Goal: Check status: Check status

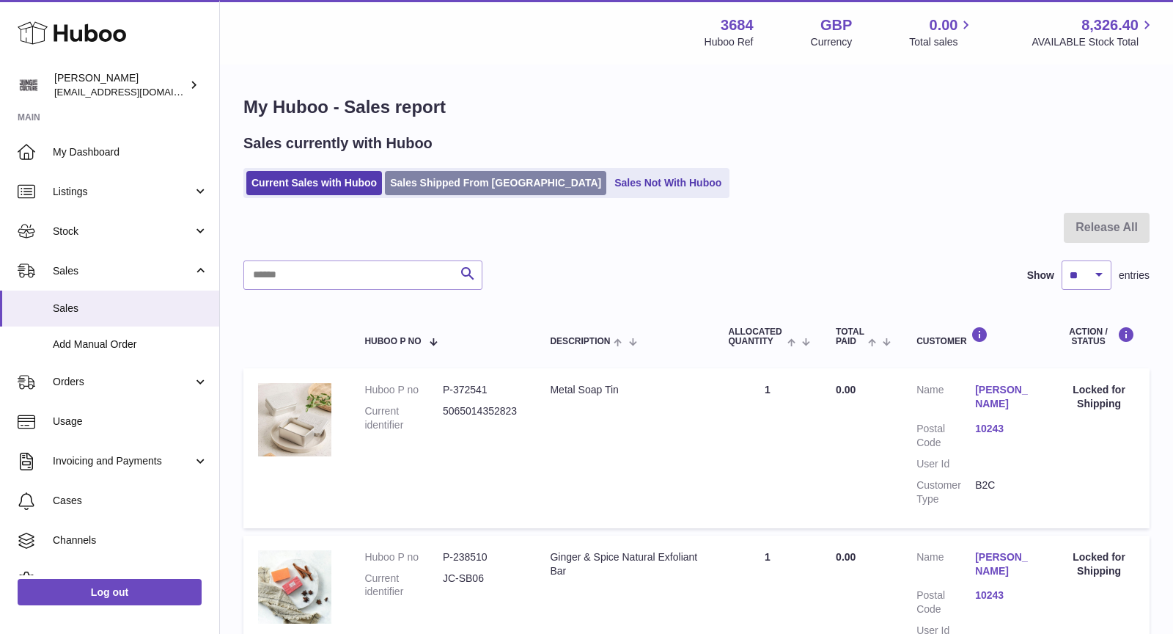
click at [431, 183] on link "Sales Shipped From Huboo" at bounding box center [495, 183] width 221 height 24
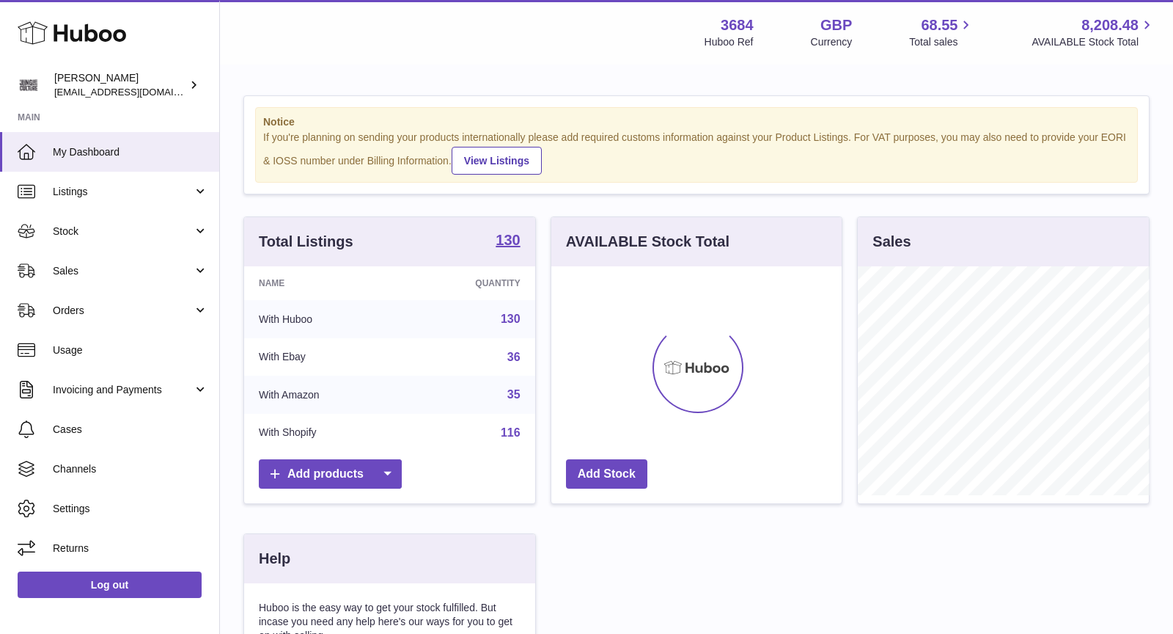
scroll to position [228, 291]
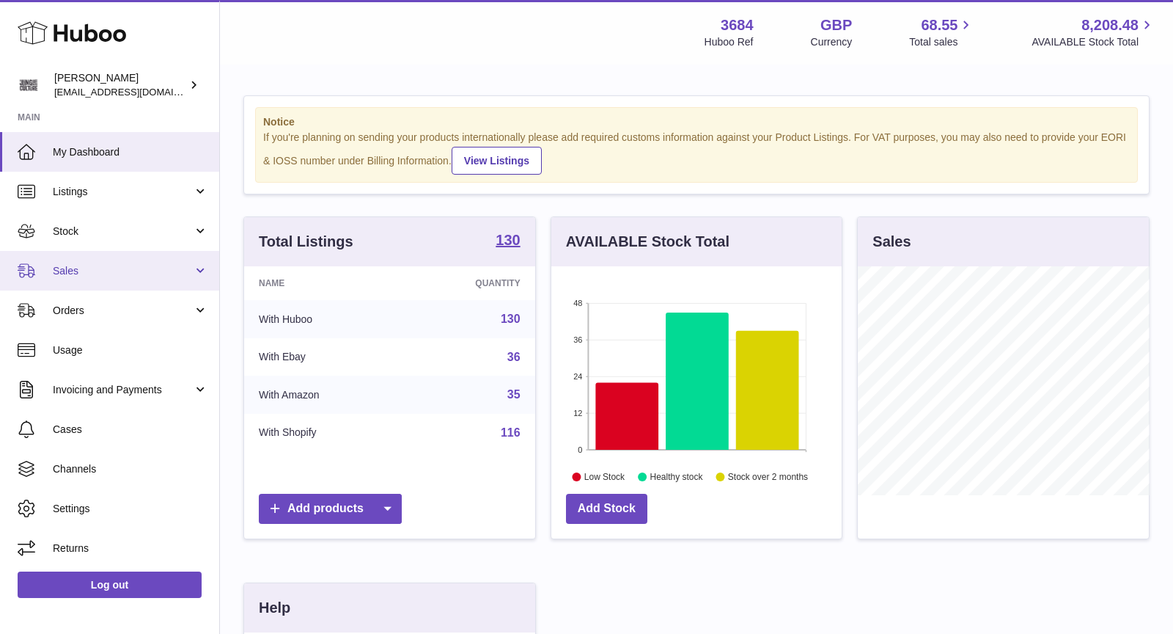
click at [108, 272] on span "Sales" at bounding box center [123, 271] width 140 height 14
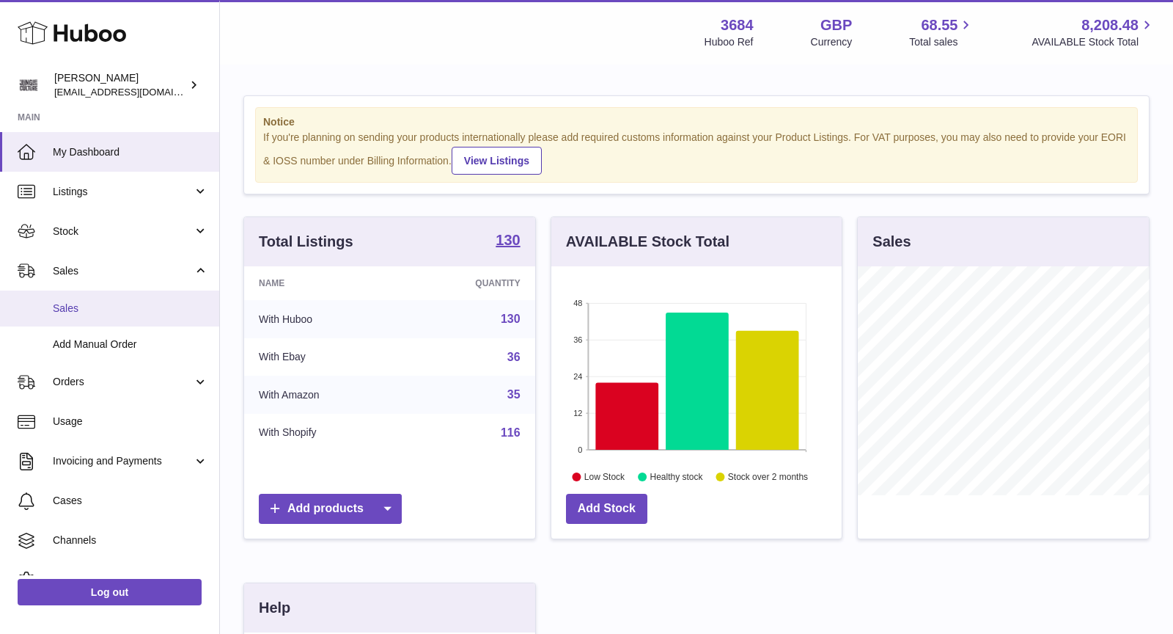
click at [115, 305] on span "Sales" at bounding box center [130, 308] width 155 height 14
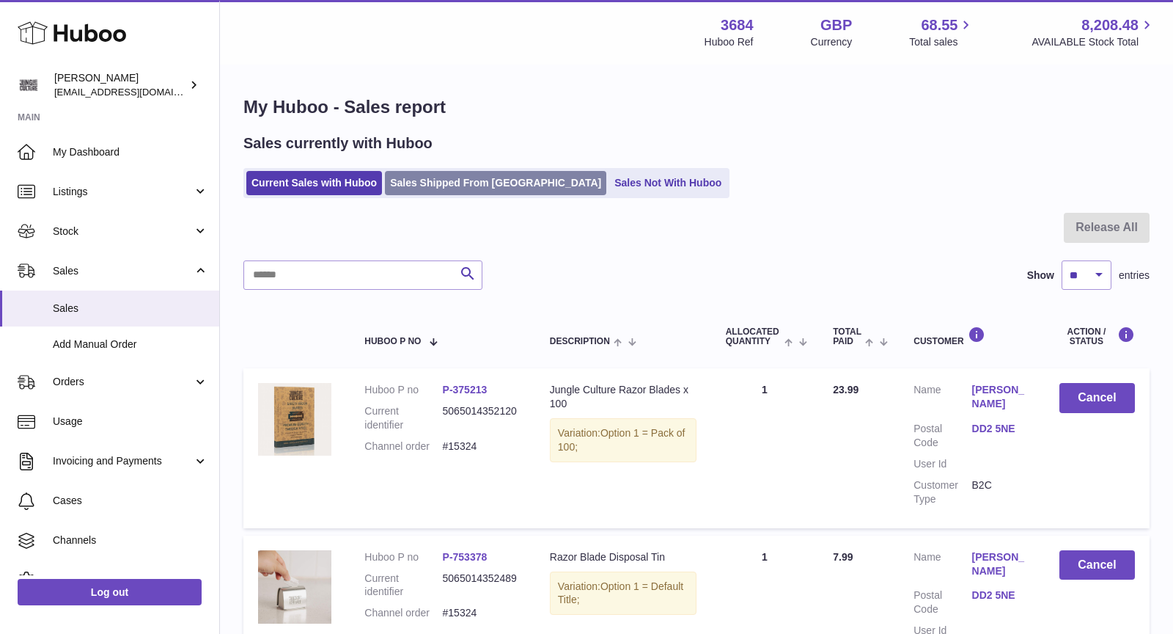
click at [458, 186] on link "Sales Shipped From Huboo" at bounding box center [495, 183] width 221 height 24
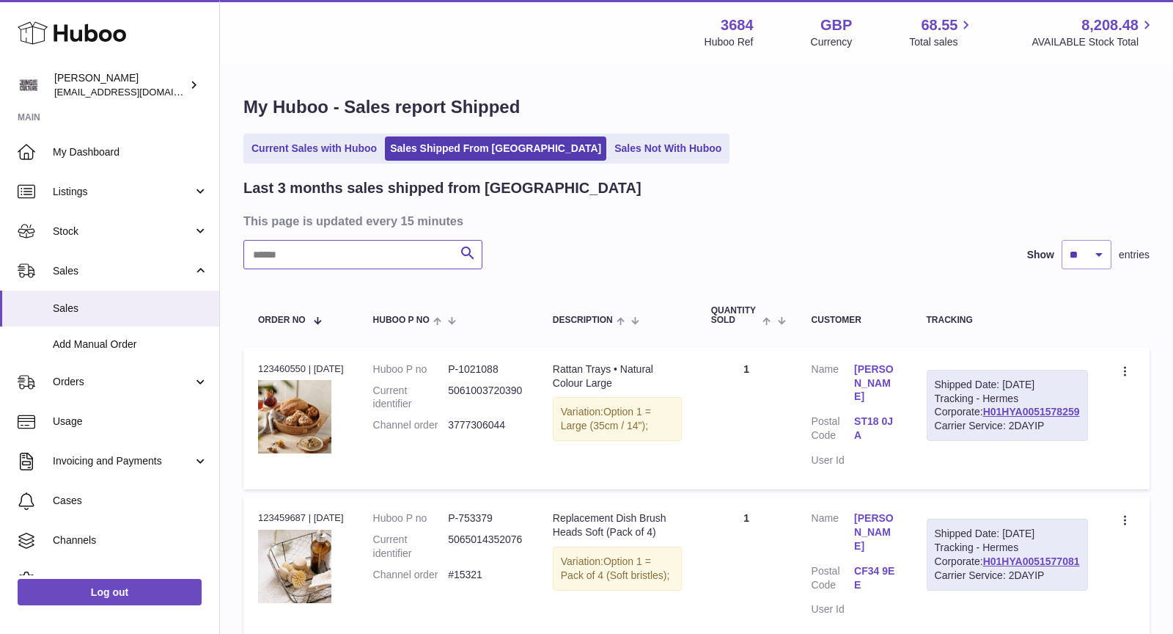
click at [336, 251] on input "text" at bounding box center [362, 254] width 239 height 29
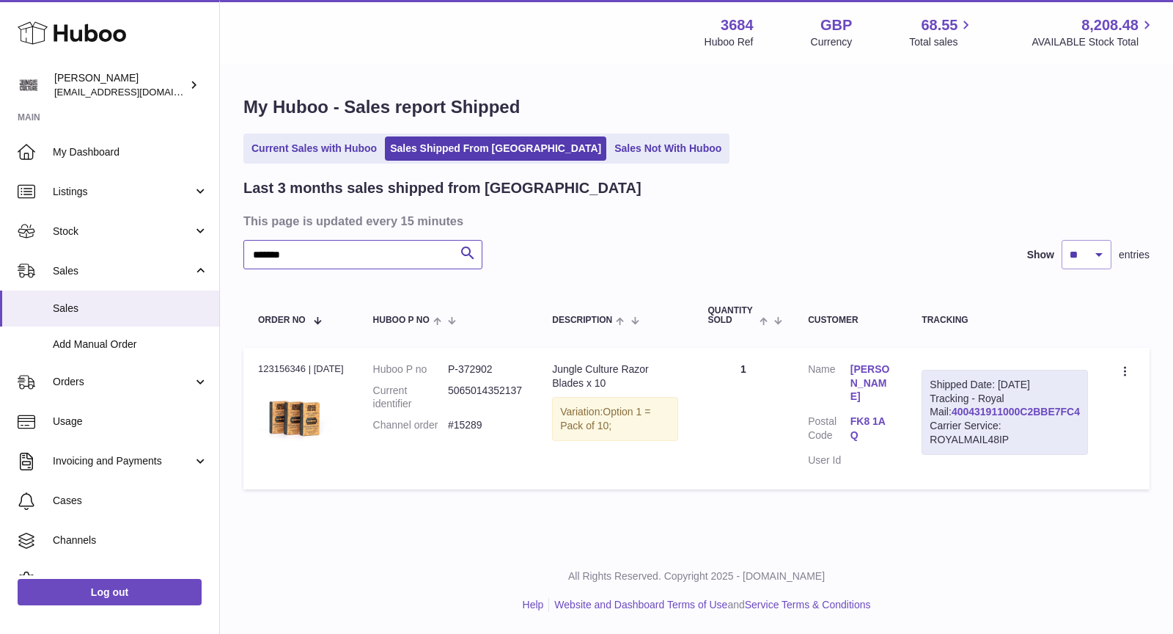
type input "*******"
click at [1008, 417] on link "400431911000C2BBE7FC4" at bounding box center [1016, 412] width 128 height 12
click at [609, 150] on link "Sales Not With Huboo" at bounding box center [667, 148] width 117 height 24
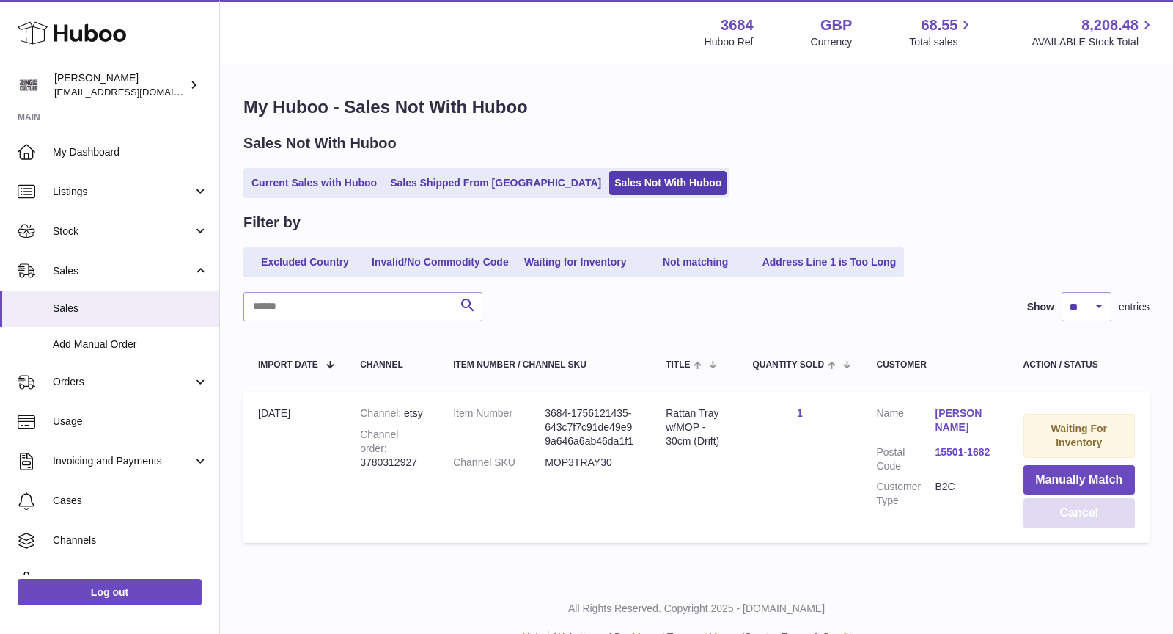
click at [1063, 510] on button "Cancel" at bounding box center [1080, 513] width 112 height 30
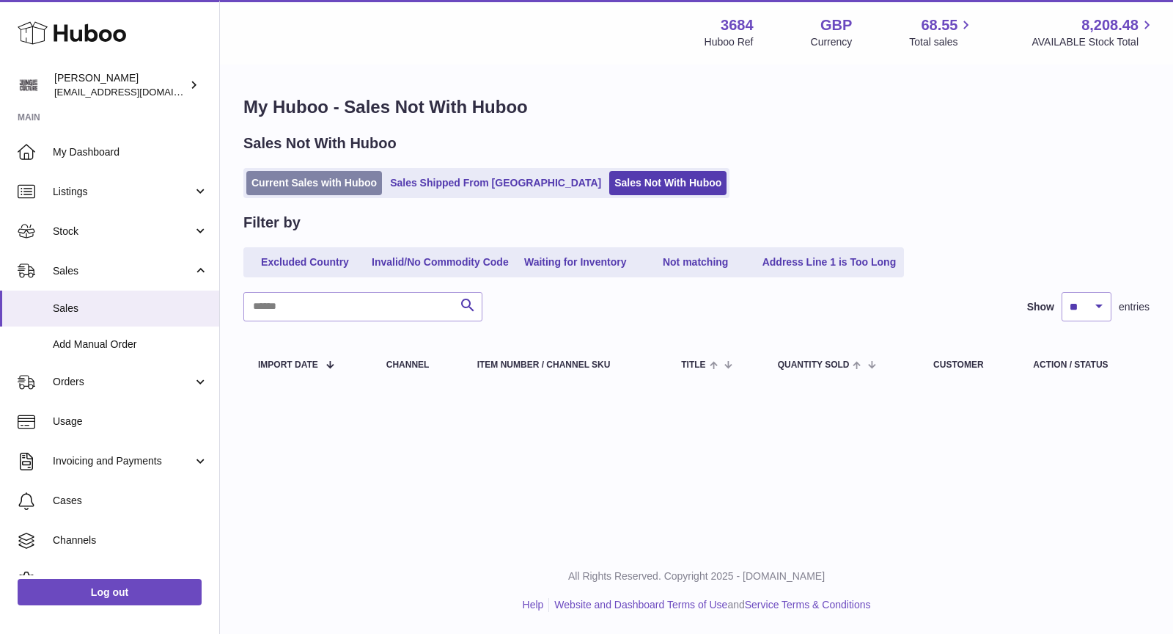
click at [315, 193] on link "Current Sales with Huboo" at bounding box center [314, 183] width 136 height 24
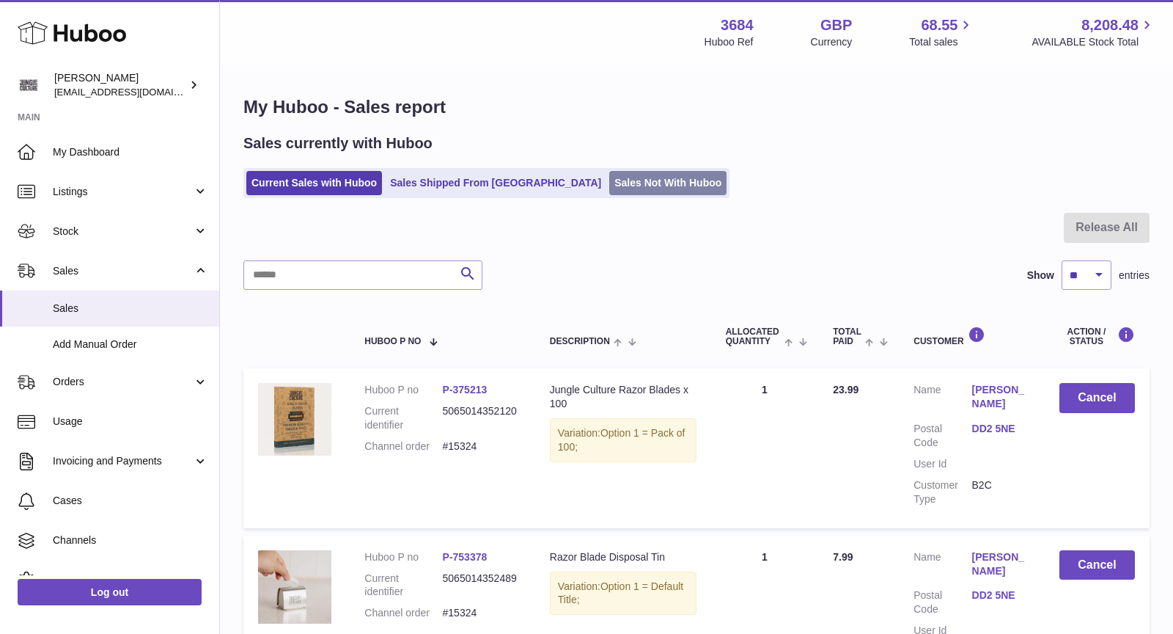
click at [609, 192] on link "Sales Not With Huboo" at bounding box center [667, 183] width 117 height 24
